Goal: Task Accomplishment & Management: Complete application form

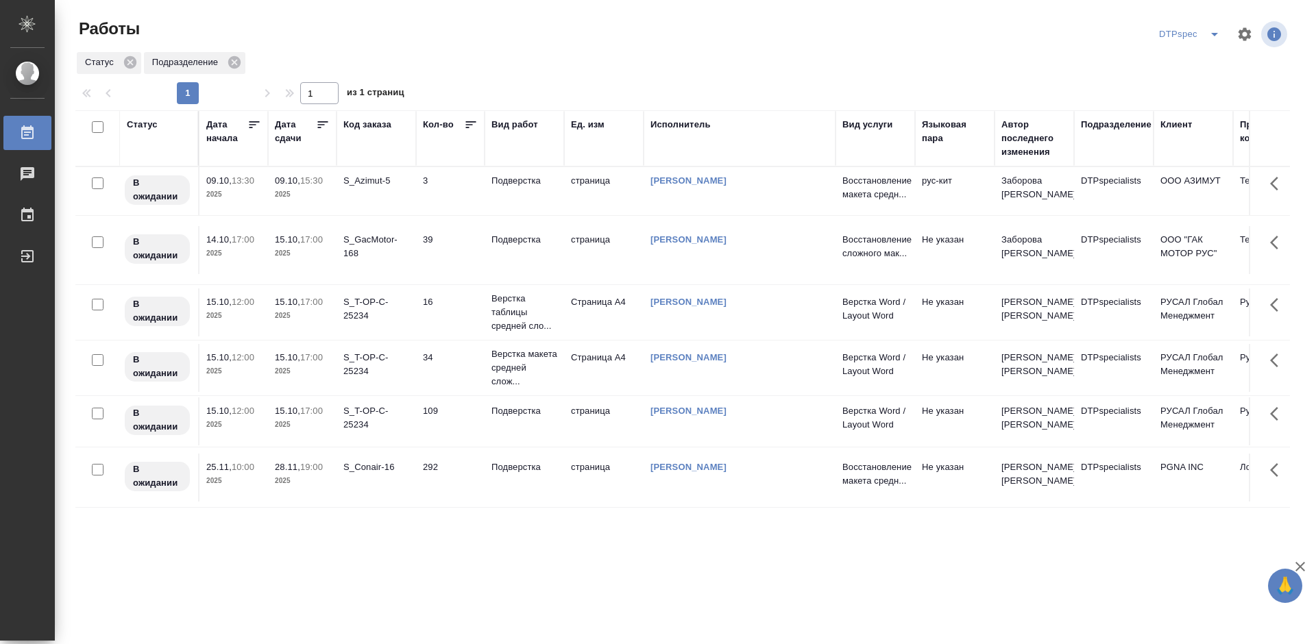
click at [317, 126] on icon at bounding box center [323, 125] width 14 height 14
click at [1188, 42] on div "DTPspec" at bounding box center [1192, 34] width 73 height 22
click at [1215, 32] on icon "split button" at bounding box center [1214, 34] width 16 height 16
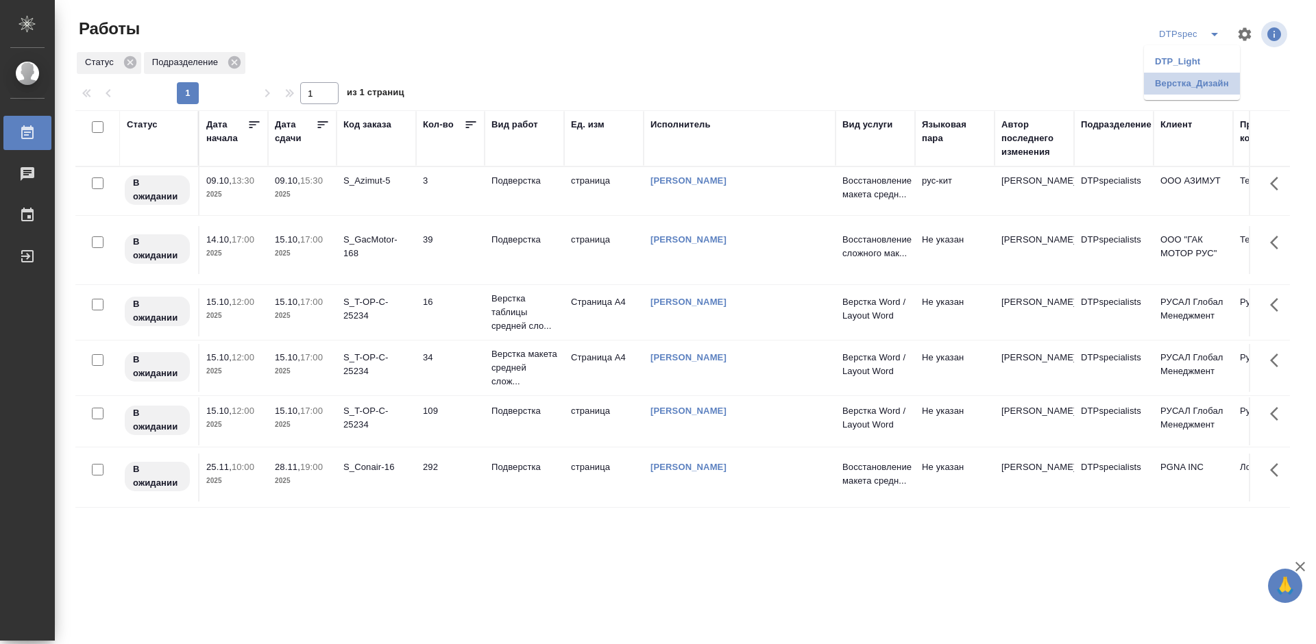
click at [1182, 84] on li "Верстка_Дизайн" at bounding box center [1192, 84] width 96 height 22
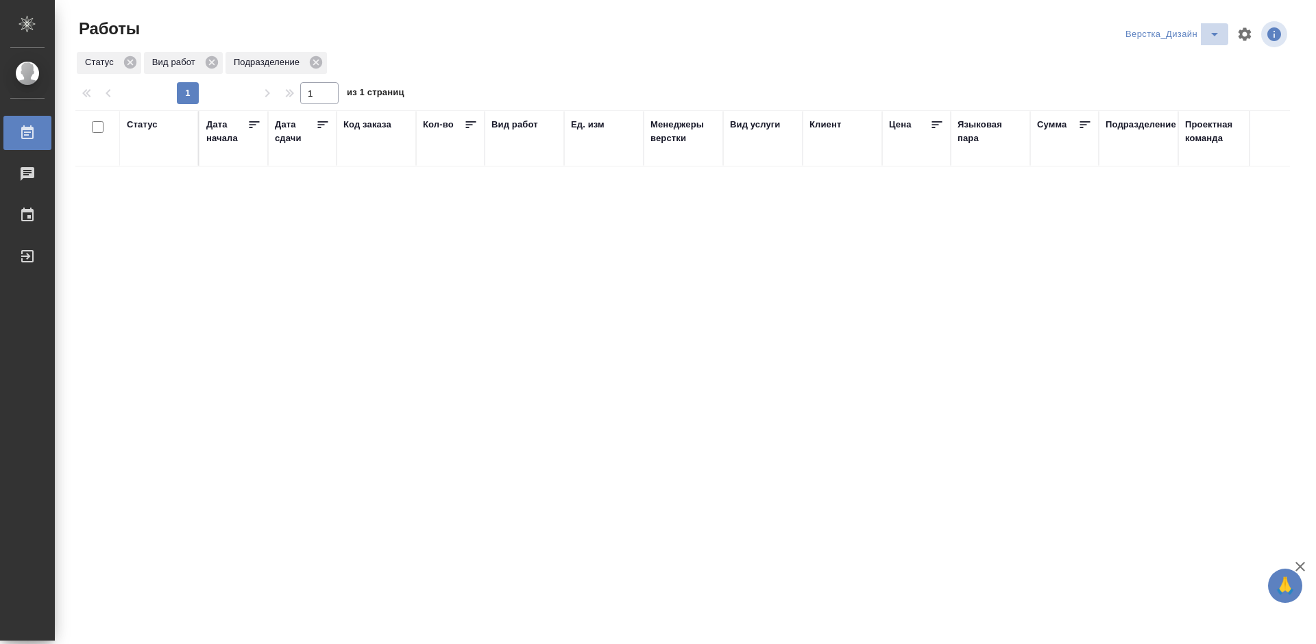
click at [1214, 38] on icon "split button" at bounding box center [1214, 34] width 16 height 16
click at [1145, 86] on li "DTPspec" at bounding box center [1174, 84] width 106 height 22
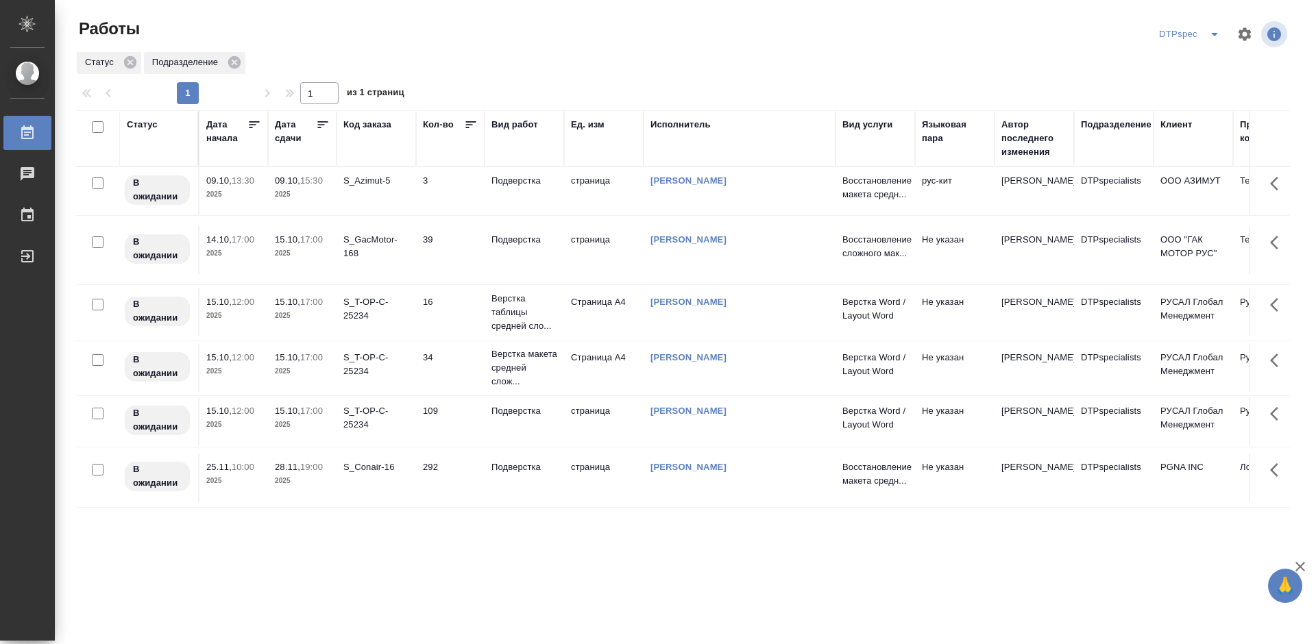
click at [1208, 32] on icon "split button" at bounding box center [1214, 34] width 16 height 16
click at [1180, 53] on li "DTP_Light" at bounding box center [1192, 62] width 96 height 22
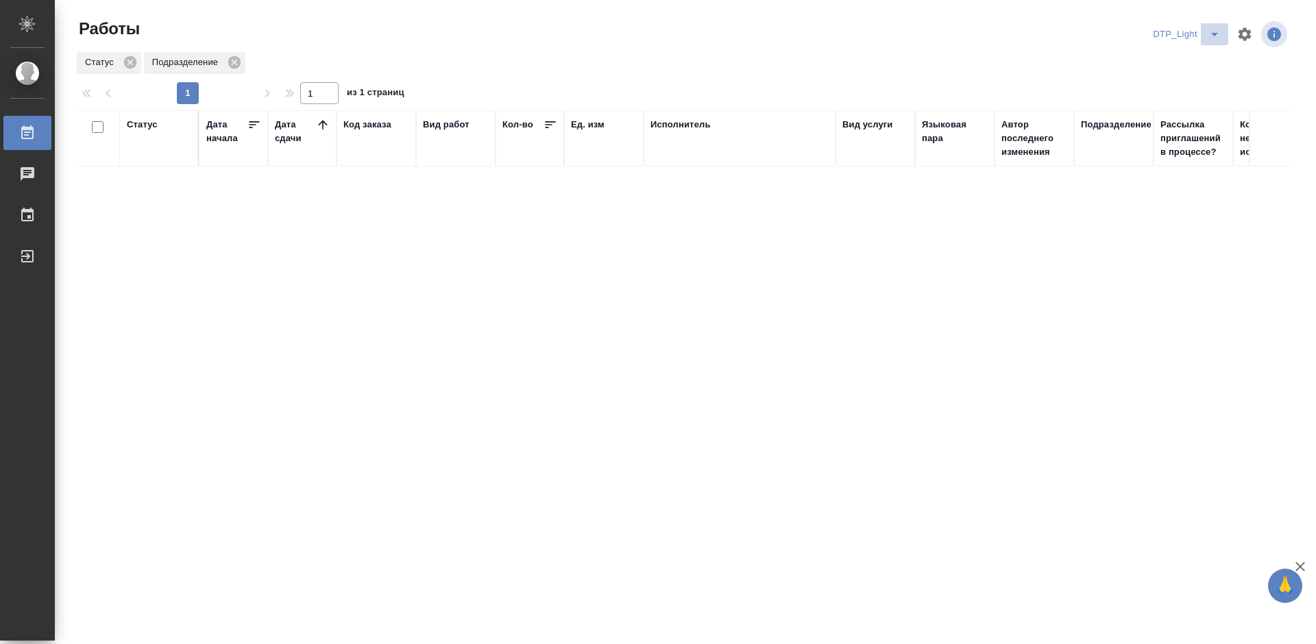
click at [1207, 32] on icon "split button" at bounding box center [1214, 34] width 16 height 16
click at [1173, 66] on li "DTPspec" at bounding box center [1189, 62] width 96 height 22
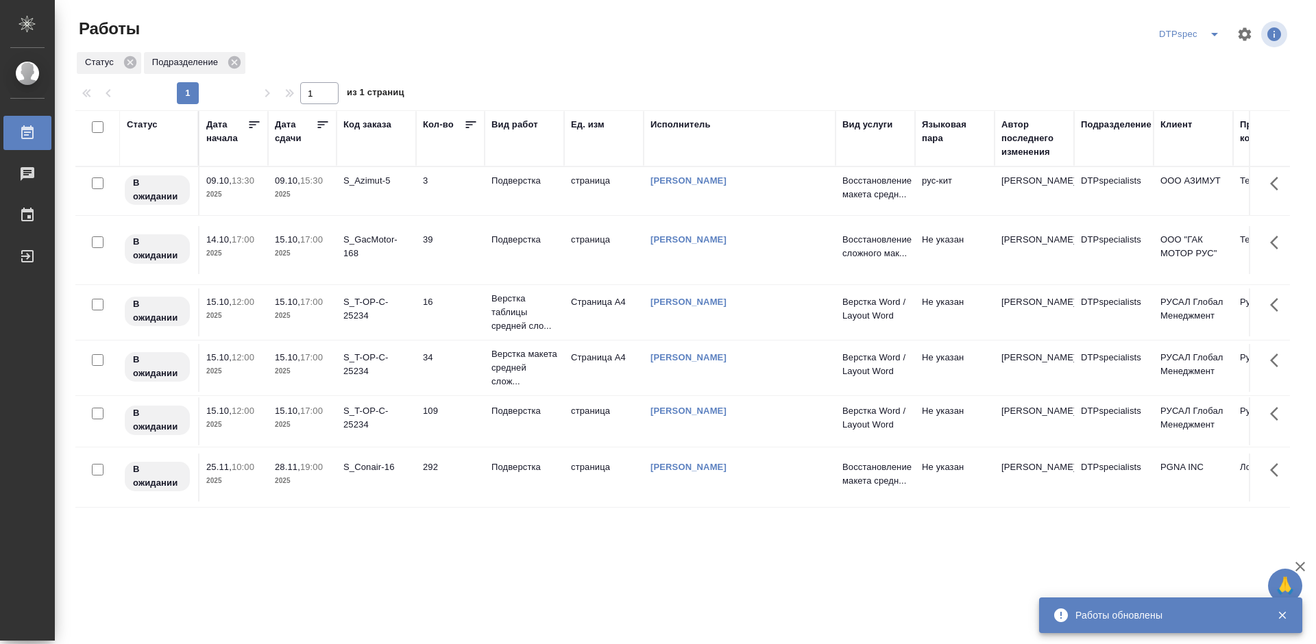
click at [319, 125] on icon at bounding box center [323, 125] width 14 height 14
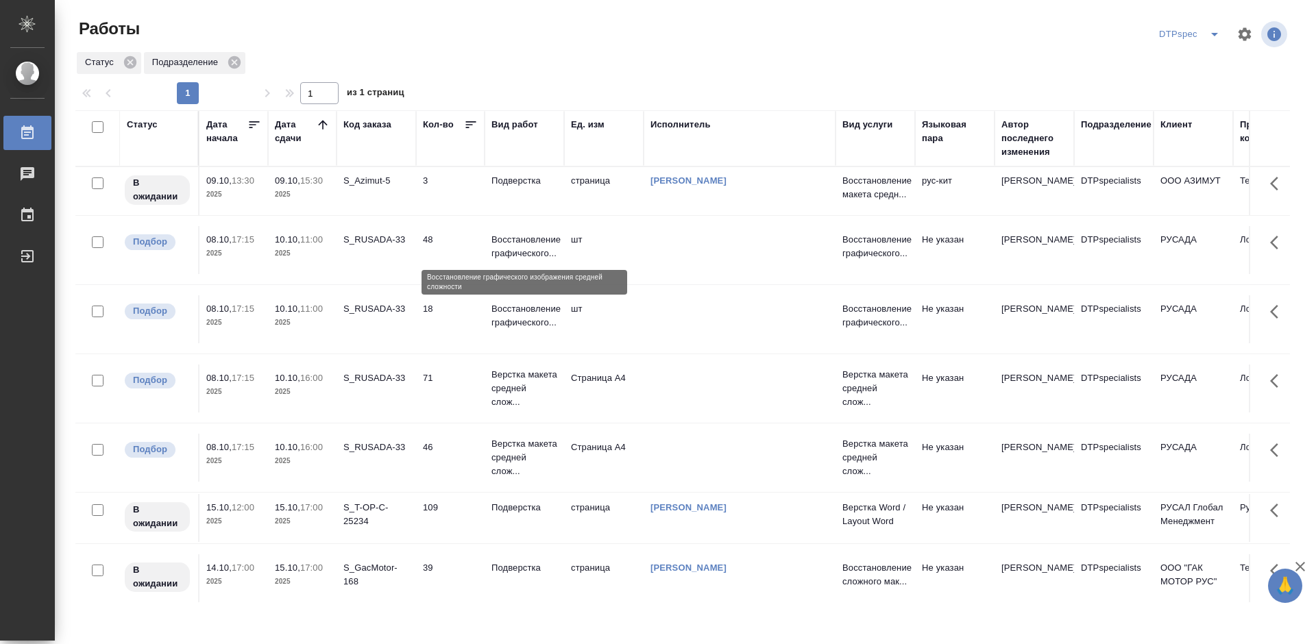
click at [532, 256] on p "Восстановление графического..." at bounding box center [524, 246] width 66 height 27
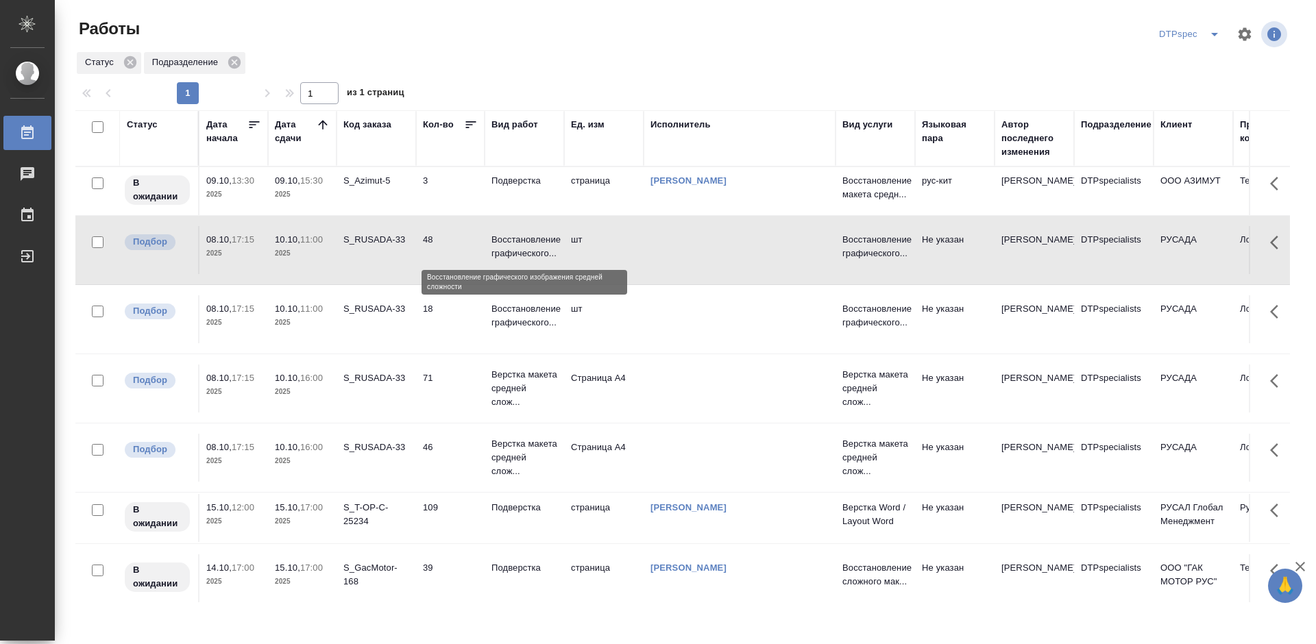
click at [532, 256] on p "Восстановление графического..." at bounding box center [524, 246] width 66 height 27
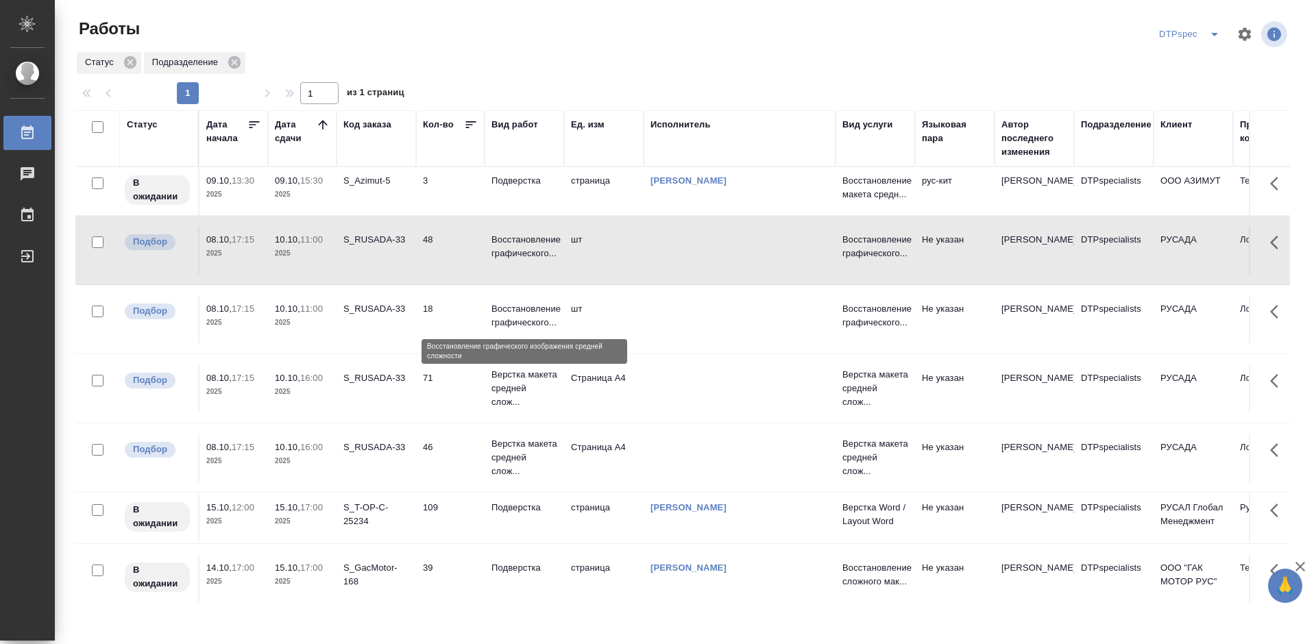
click at [519, 312] on p "Восстановление графического..." at bounding box center [524, 315] width 66 height 27
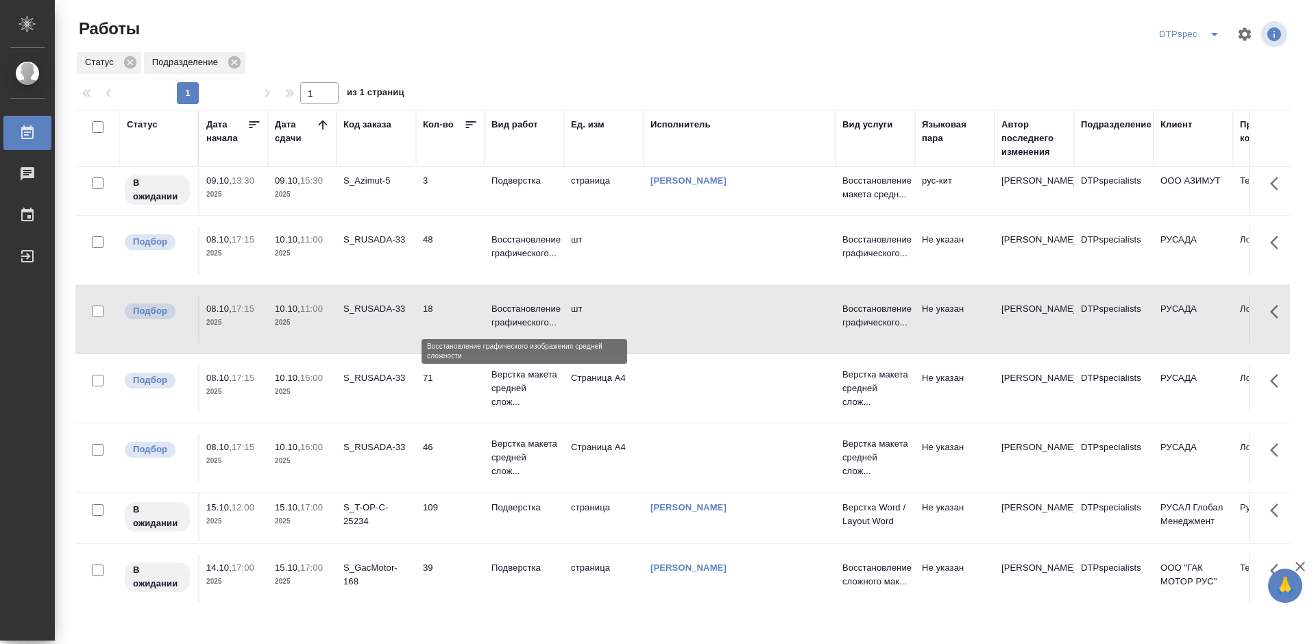
click at [519, 312] on p "Восстановление графического..." at bounding box center [524, 315] width 66 height 27
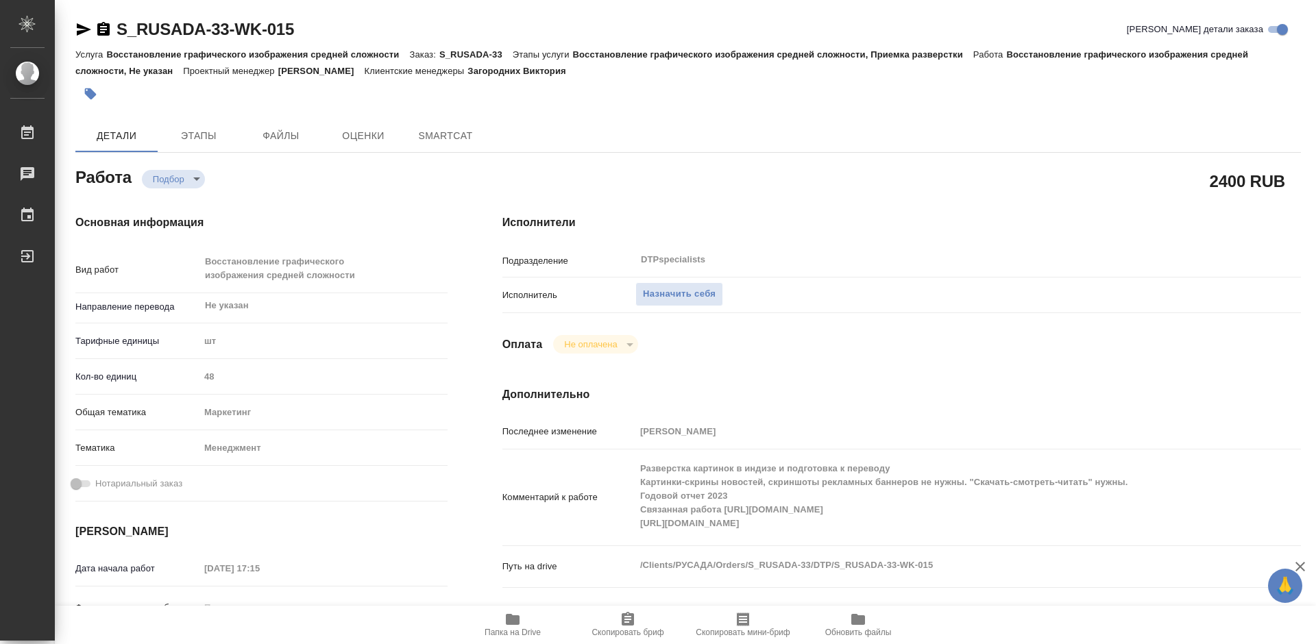
type textarea "x"
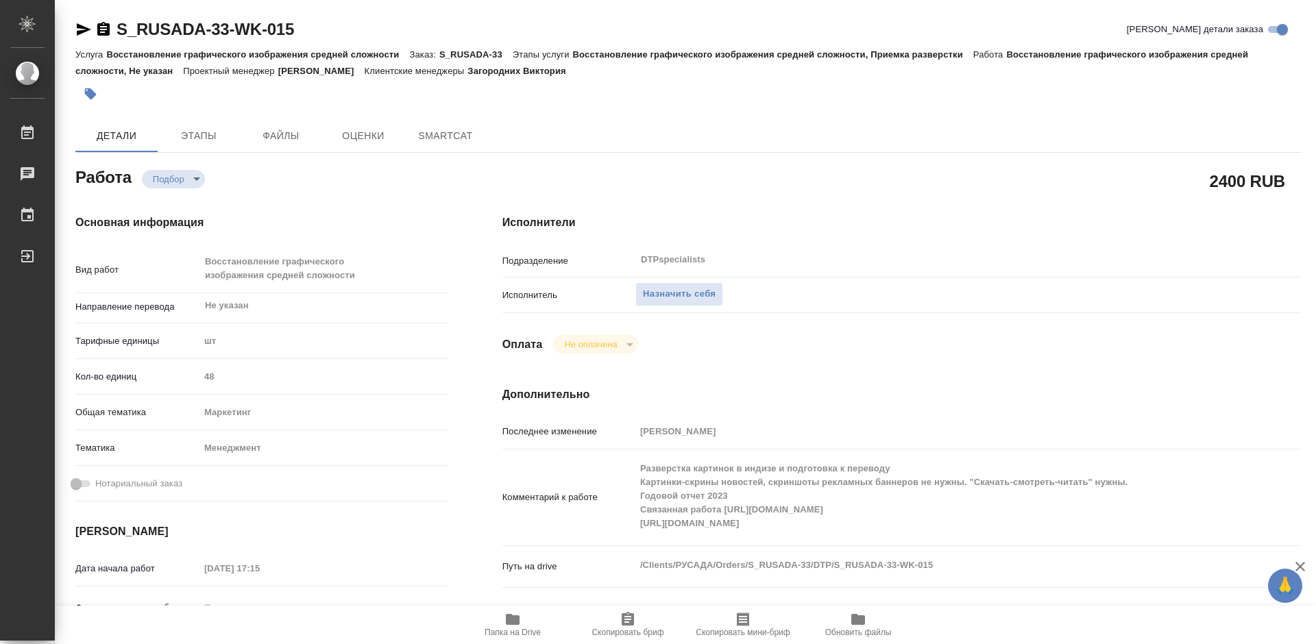
type textarea "x"
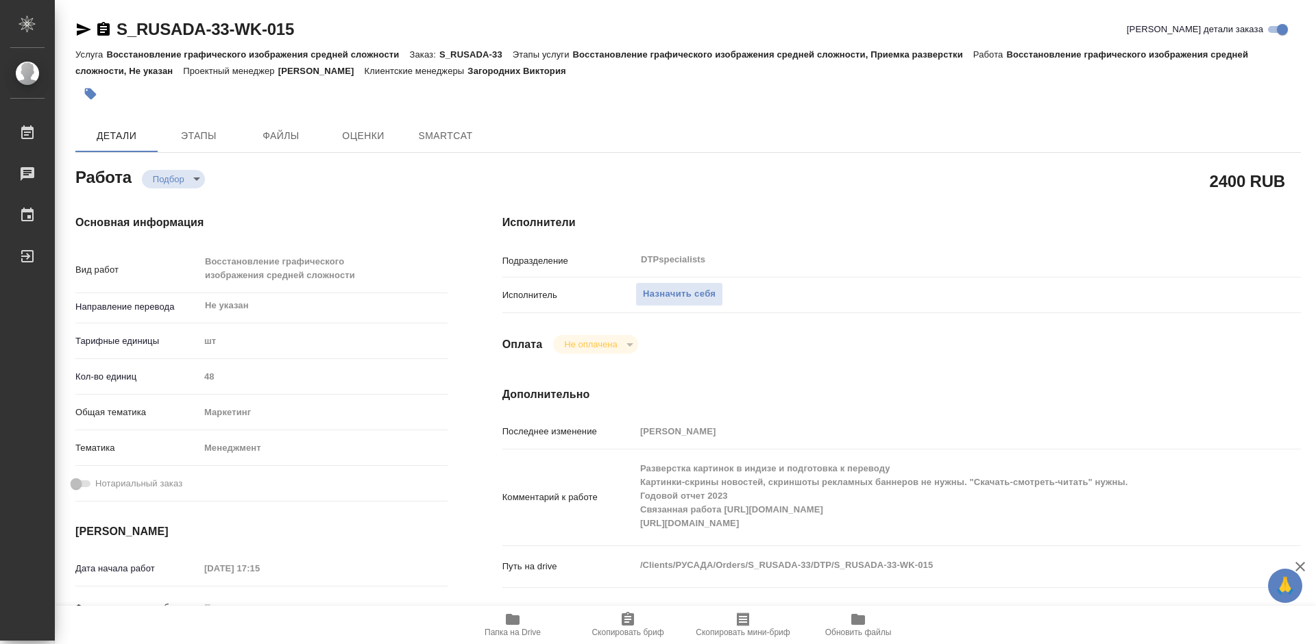
type textarea "x"
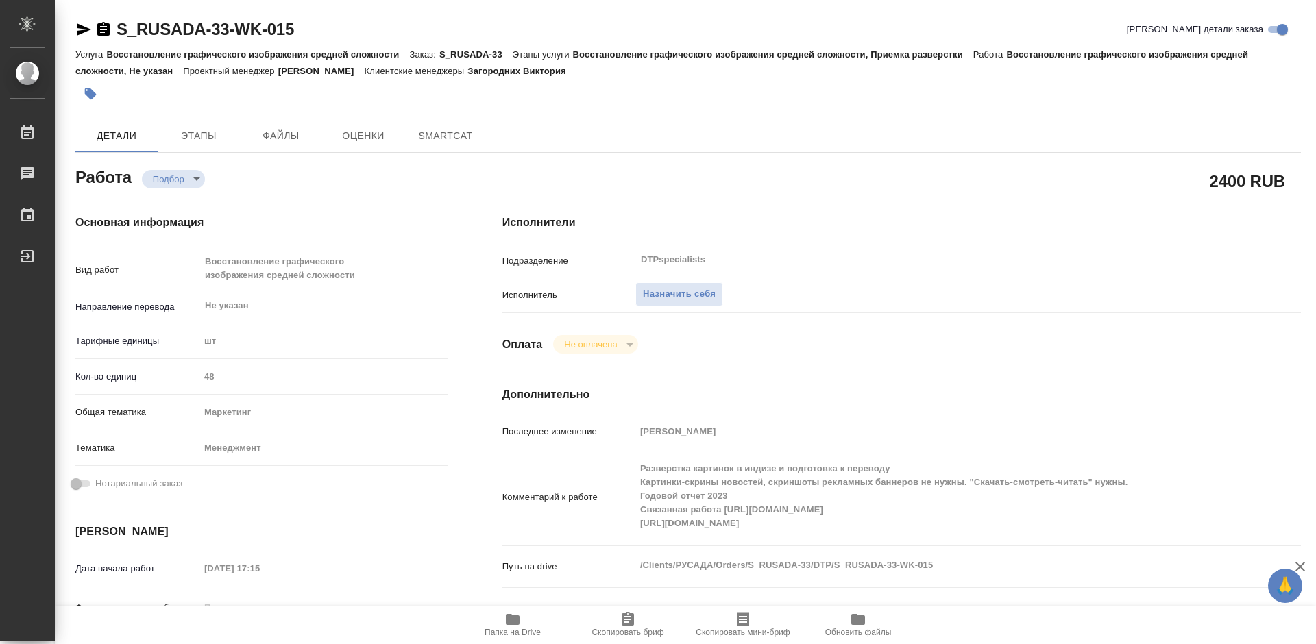
type textarea "x"
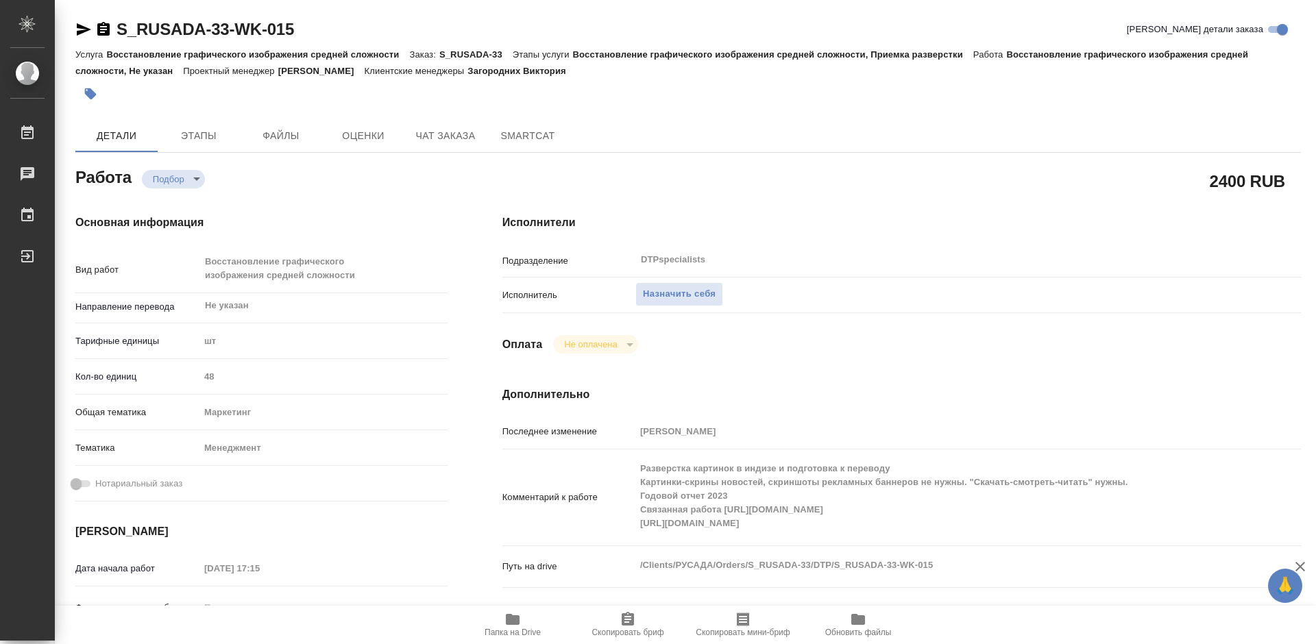
type textarea "x"
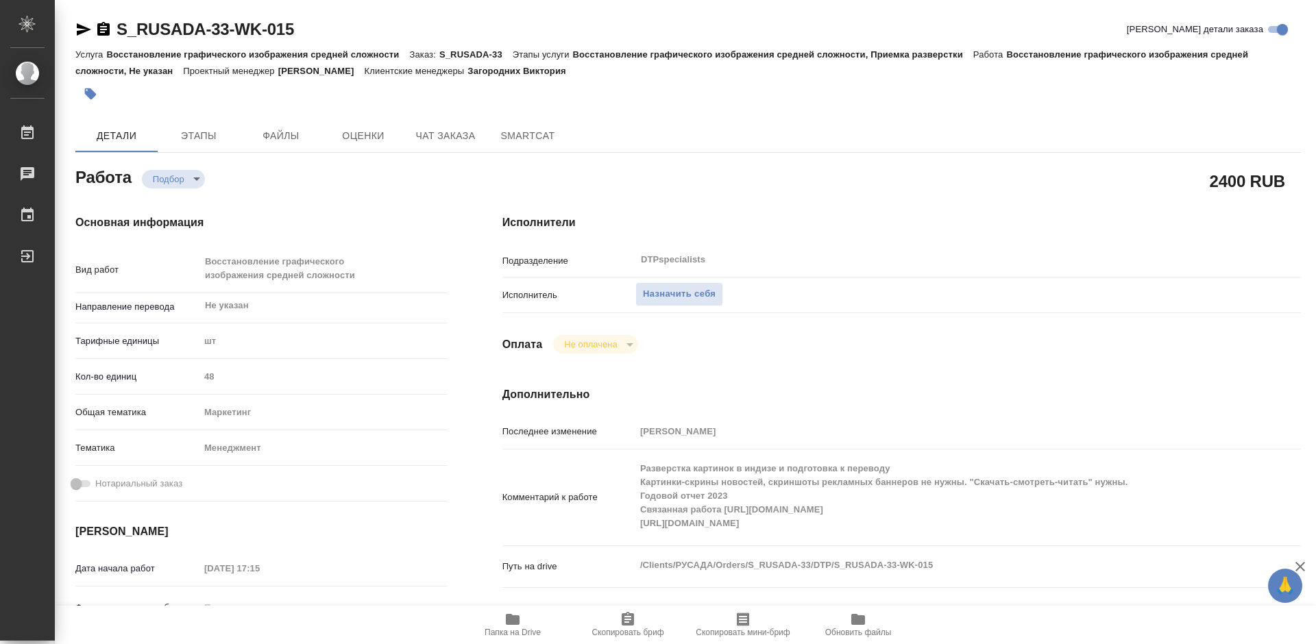
type textarea "x"
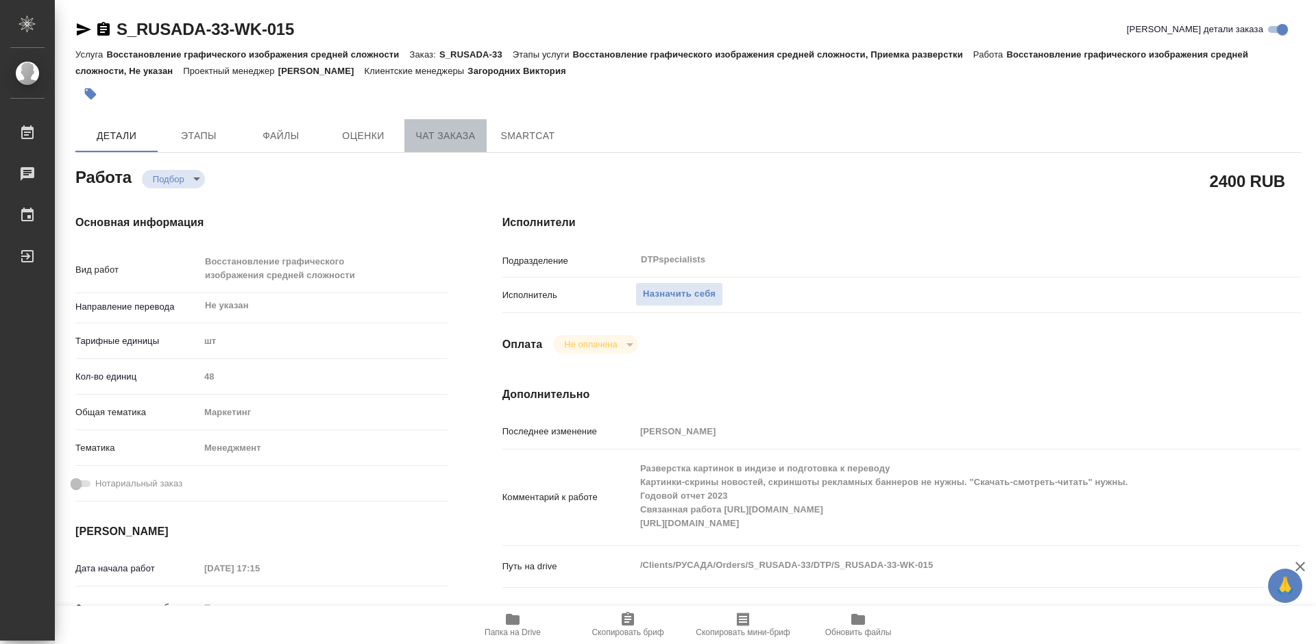
click at [459, 136] on span "Чат заказа" at bounding box center [446, 135] width 66 height 17
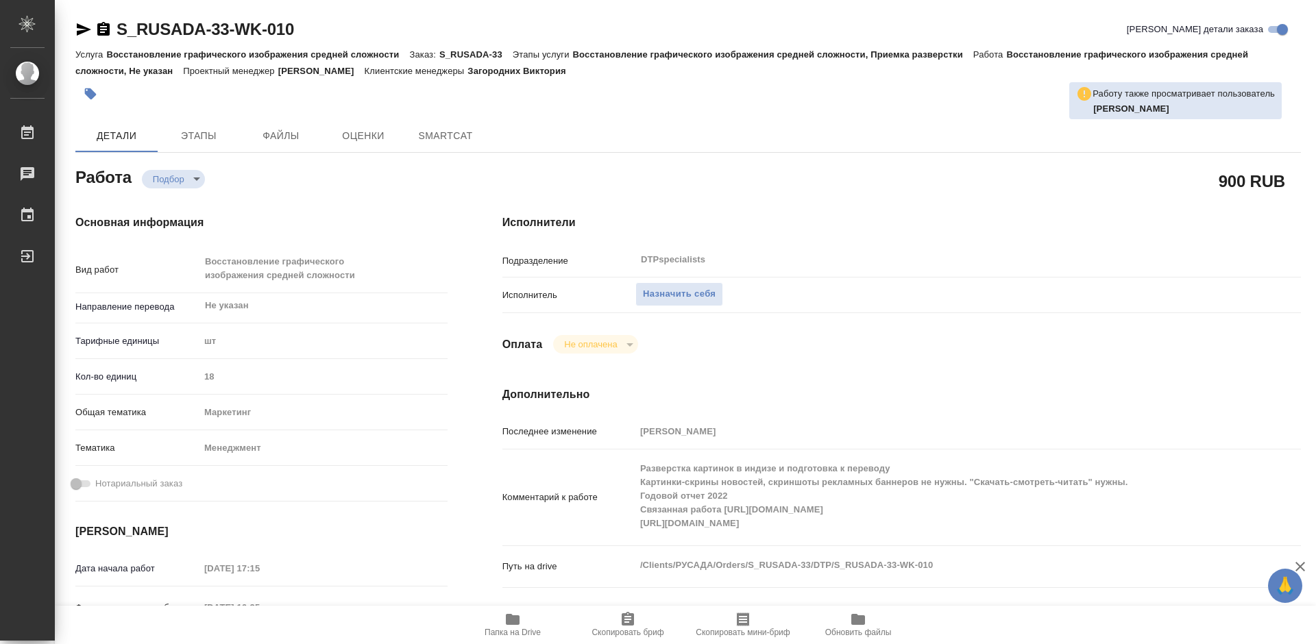
type textarea "x"
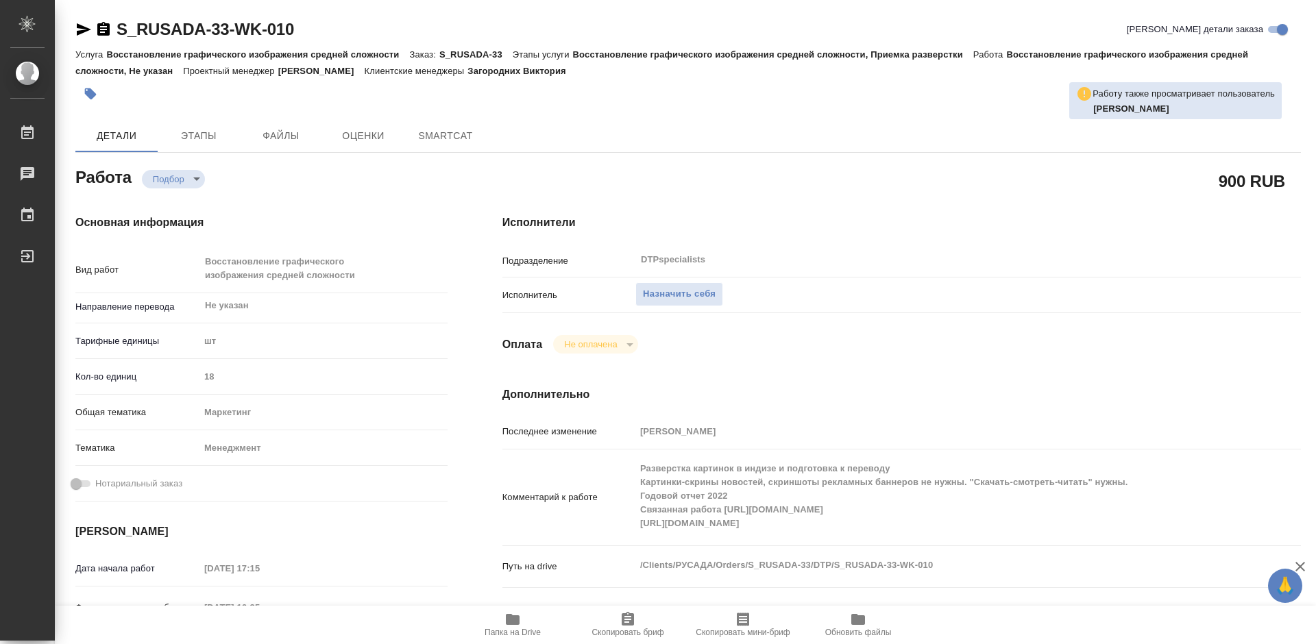
type textarea "x"
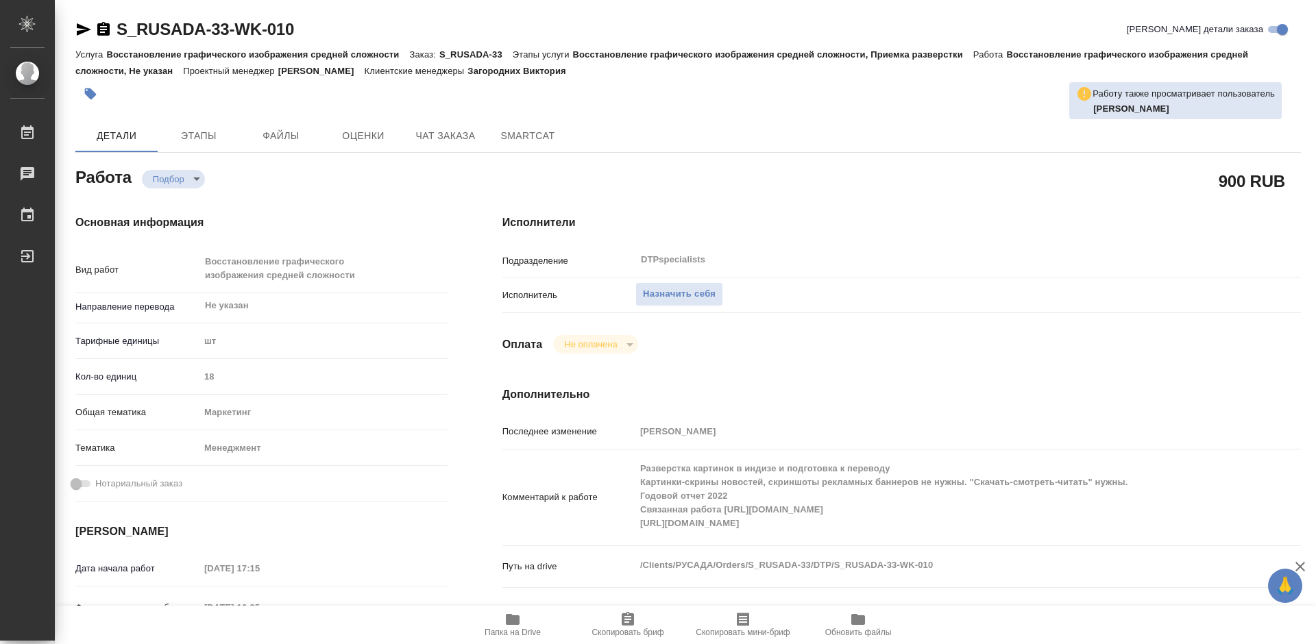
type textarea "x"
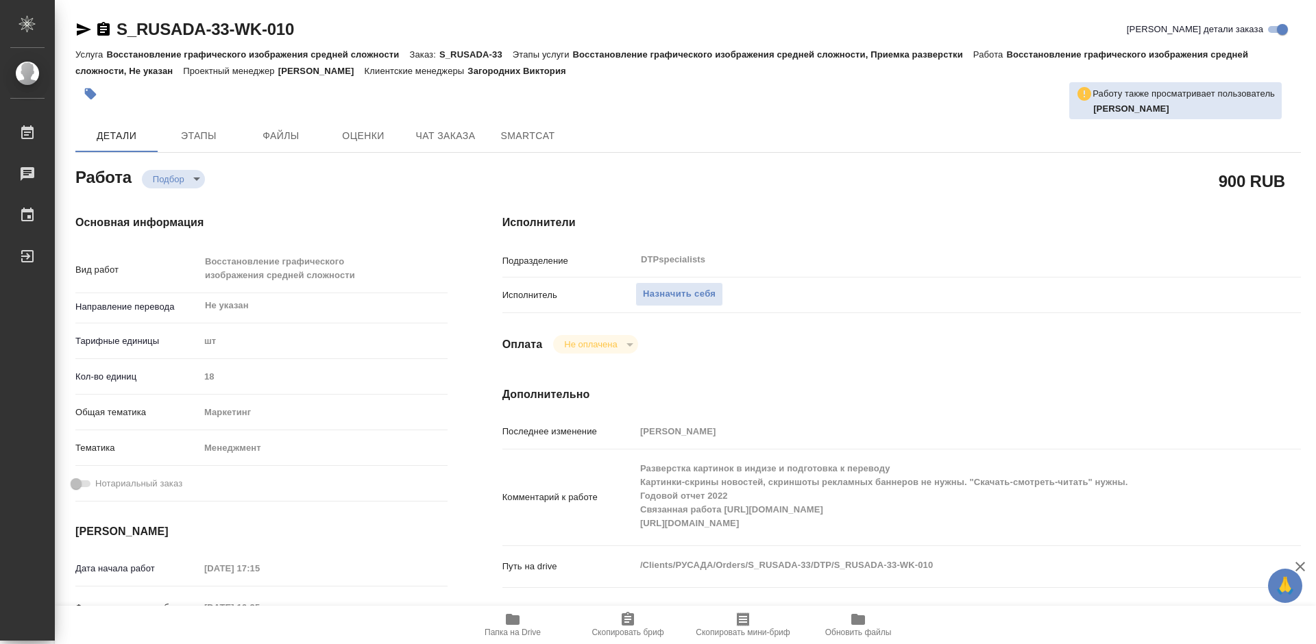
type textarea "x"
